Goal: Task Accomplishment & Management: Manage account settings

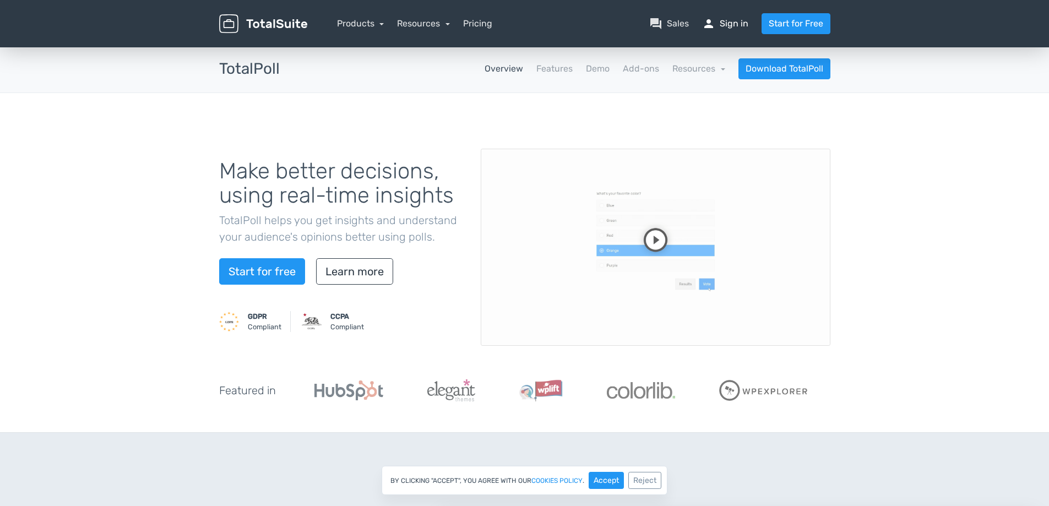
click at [717, 20] on link "person Sign in" at bounding box center [725, 23] width 46 height 13
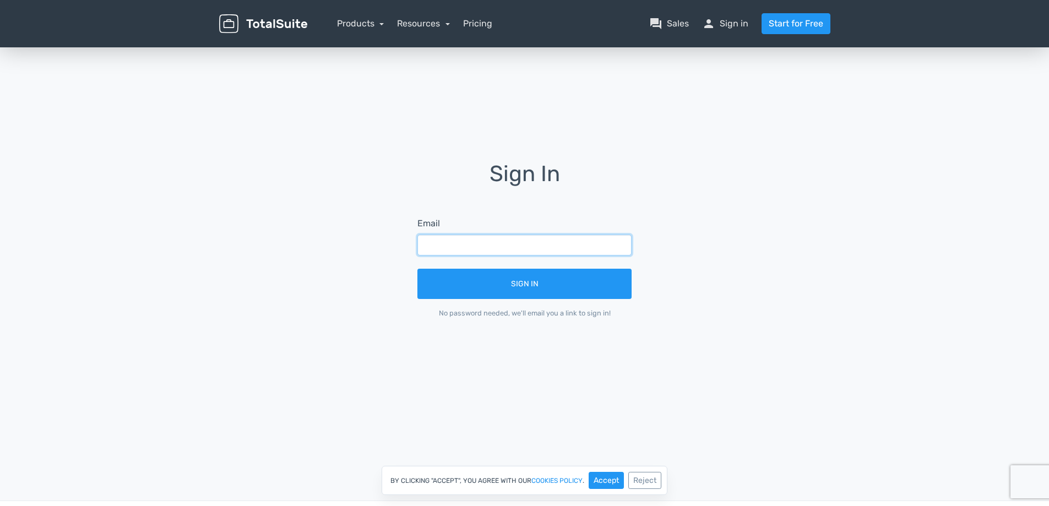
click at [465, 247] on input "text" at bounding box center [524, 245] width 214 height 21
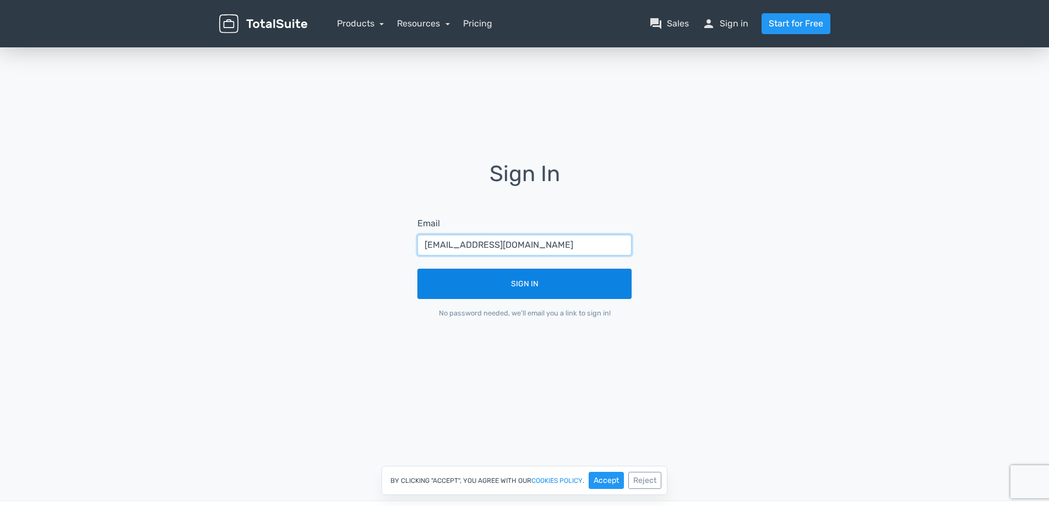
type input "jw@the-eventers.de"
click at [489, 290] on button "Sign In" at bounding box center [524, 284] width 214 height 30
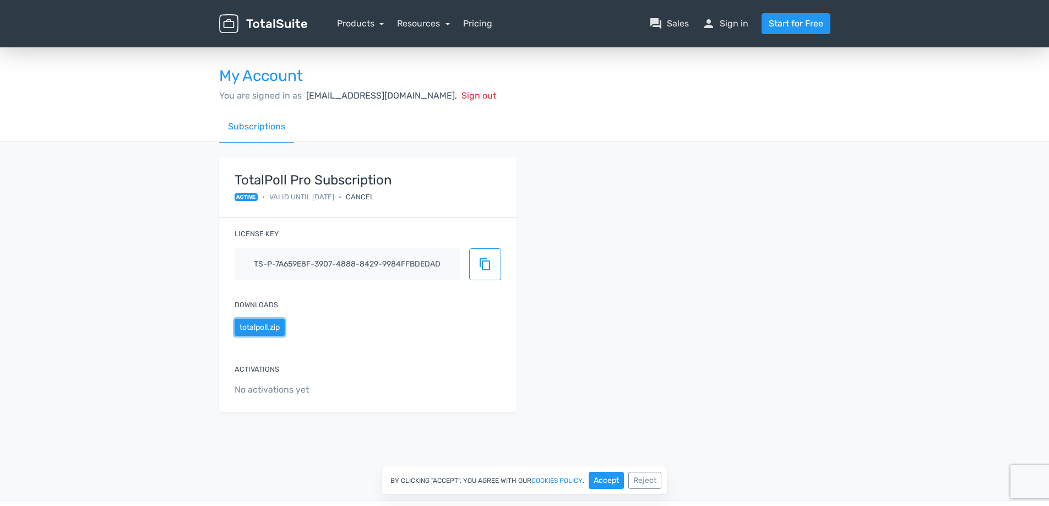
click at [260, 324] on button "totalpoll.zip" at bounding box center [260, 327] width 50 height 17
